Goal: Task Accomplishment & Management: Manage account settings

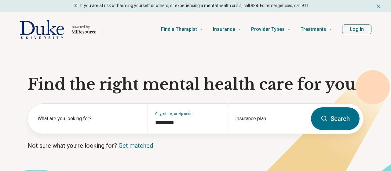
click at [348, 30] on button "Log In" at bounding box center [356, 29] width 29 height 10
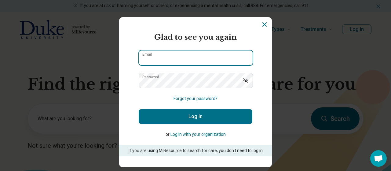
click at [194, 54] on input "Email" at bounding box center [196, 57] width 114 height 15
type input "**********"
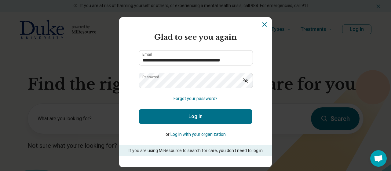
click at [193, 123] on button "Log In" at bounding box center [196, 116] width 114 height 15
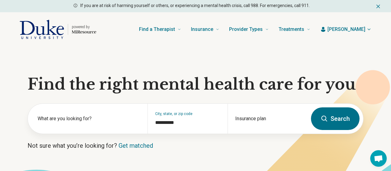
click at [359, 28] on span "[PERSON_NAME]" at bounding box center [346, 29] width 38 height 7
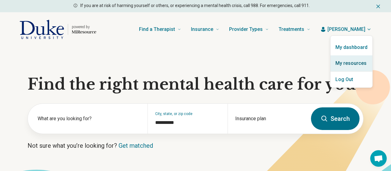
click at [350, 66] on link "My resources" at bounding box center [351, 63] width 42 height 16
click at [350, 62] on link "My resources" at bounding box center [351, 63] width 42 height 16
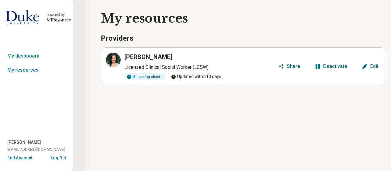
click at [370, 66] on div "Edit" at bounding box center [374, 66] width 8 height 5
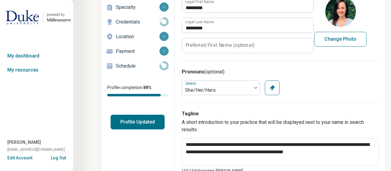
scroll to position [52, 0]
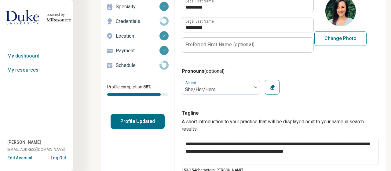
click at [142, 122] on button "Profile Updated" at bounding box center [137, 121] width 54 height 15
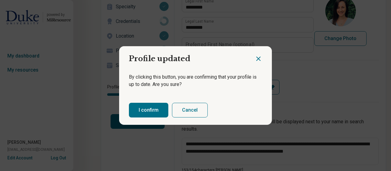
click at [155, 110] on button "I confirm" at bounding box center [148, 110] width 39 height 15
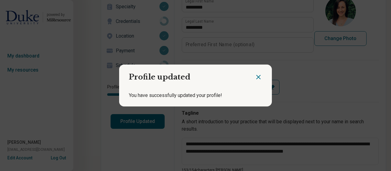
click at [260, 76] on icon "Close dialog" at bounding box center [257, 76] width 7 height 7
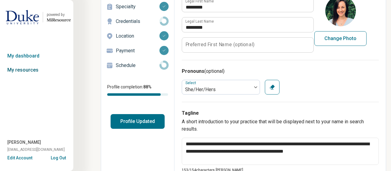
click at [24, 69] on link "My resources" at bounding box center [36, 70] width 73 height 14
